Goal: Transaction & Acquisition: Purchase product/service

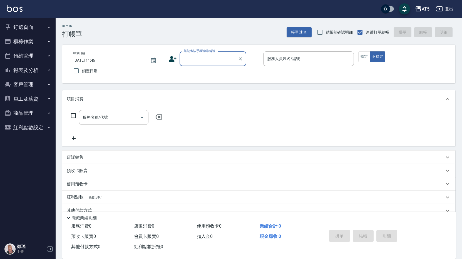
click at [227, 57] on input "顧客姓名/手機號碼/編號" at bounding box center [208, 59] width 53 height 10
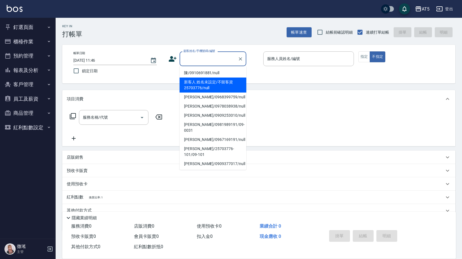
click at [195, 81] on li "新客人 姓名未設定/不留客資25703776/null" at bounding box center [213, 85] width 67 height 15
type input "新客人 姓名未設定/不留客資25703776/null"
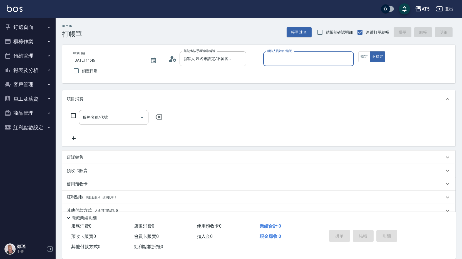
click at [279, 58] on input "服務人員姓名/編號" at bounding box center [309, 59] width 86 height 10
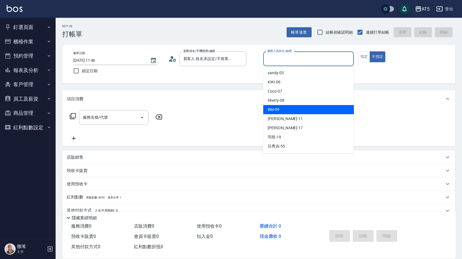
click at [275, 107] on span "Wei -09" at bounding box center [274, 110] width 12 height 6
type input "Wei-09"
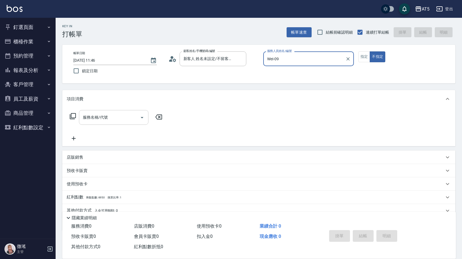
click at [102, 117] on div "服務名稱/代號 服務名稱/代號" at bounding box center [114, 117] width 70 height 15
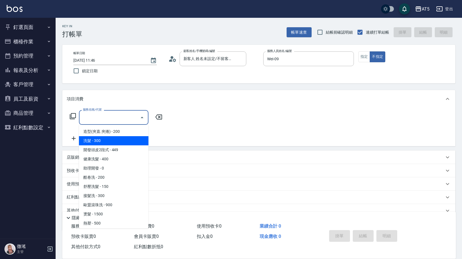
click at [104, 140] on span "洗髮 - 300" at bounding box center [114, 140] width 70 height 9
type input "洗髮(201)"
type input "30"
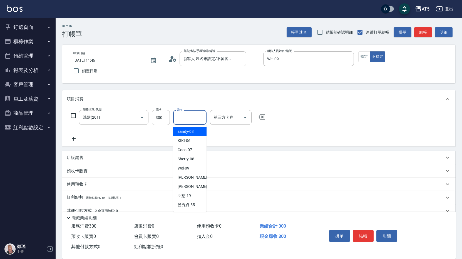
click at [184, 114] on input "洗-1" at bounding box center [190, 118] width 28 height 10
click at [187, 181] on div "[PERSON_NAME] -11" at bounding box center [189, 177] width 33 height 9
type input "[PERSON_NAME]-11"
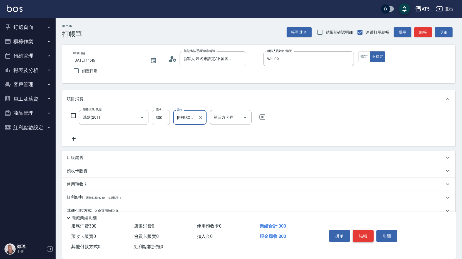
click at [357, 233] on button "結帳" at bounding box center [363, 236] width 21 height 12
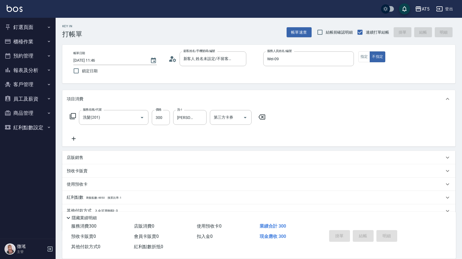
type input "0"
